Goal: Use online tool/utility

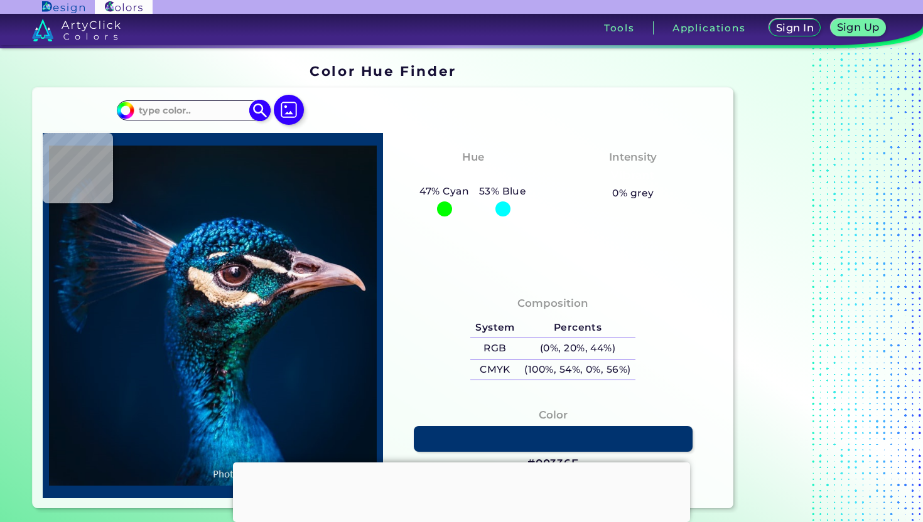
click at [209, 113] on input at bounding box center [192, 110] width 117 height 17
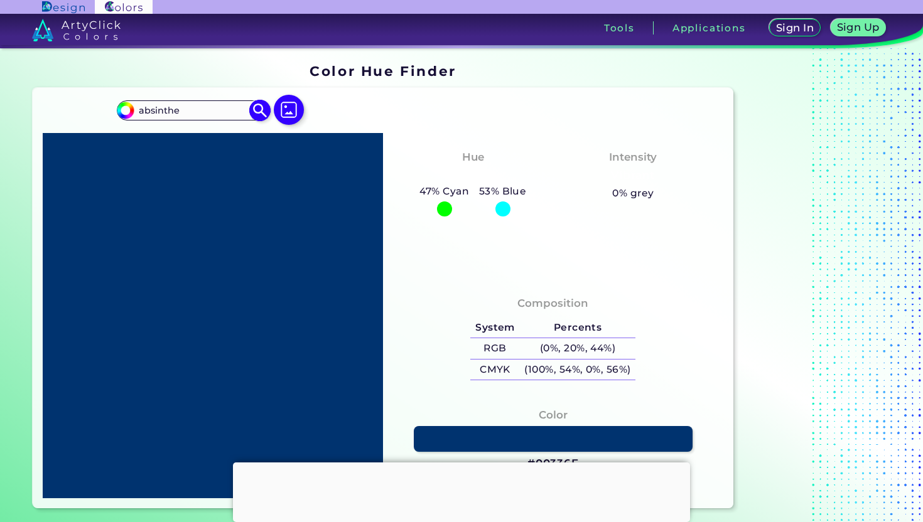
click at [188, 109] on input "absinthe" at bounding box center [192, 110] width 117 height 17
paste input "#76B583"
click at [180, 109] on input "absinthe #76B583" at bounding box center [192, 110] width 117 height 17
drag, startPoint x: 180, startPoint y: 109, endPoint x: 106, endPoint y: 108, distance: 74.1
click at [106, 108] on div "#00bfff absinthe #76B583 Acadia ◉ Acid Green ◉ Aero Blue ◉ Alabaster ◉ Albescen…" at bounding box center [383, 298] width 701 height 421
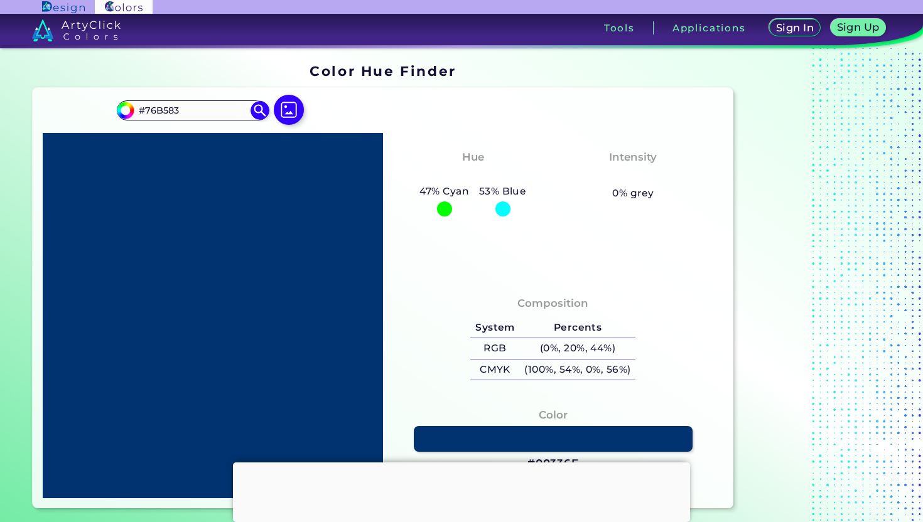
type input "#76B583"
type input "#76b583"
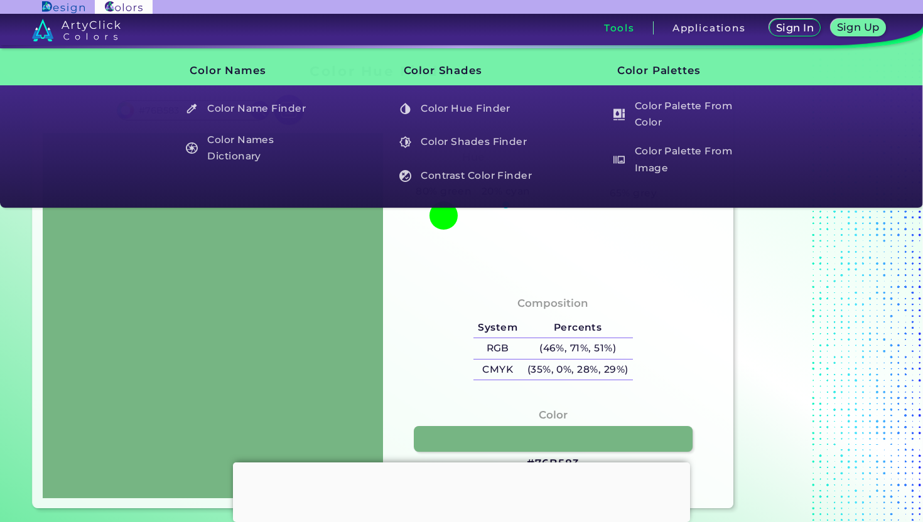
click at [615, 24] on h3 "Tools" at bounding box center [619, 27] width 31 height 9
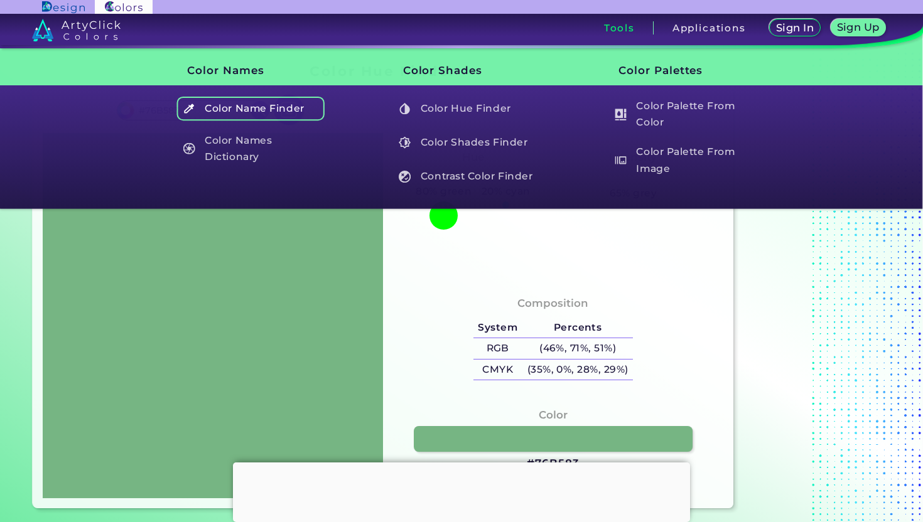
click at [264, 110] on h5 "Color Name Finder" at bounding box center [251, 109] width 148 height 24
